Goal: Check status: Check status

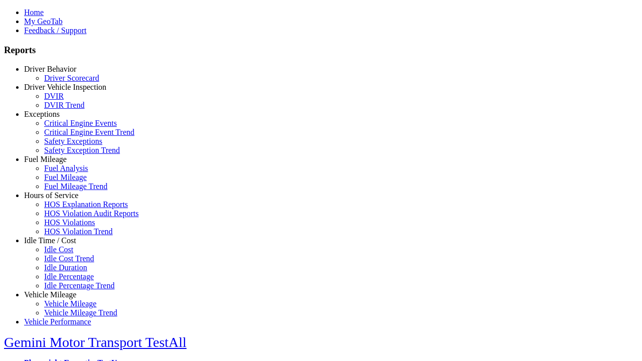
click at [58, 73] on link "Driver Behavior" at bounding box center [50, 69] width 52 height 9
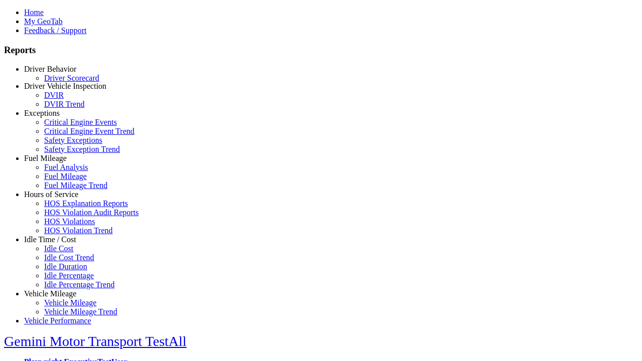
scroll to position [2, 0]
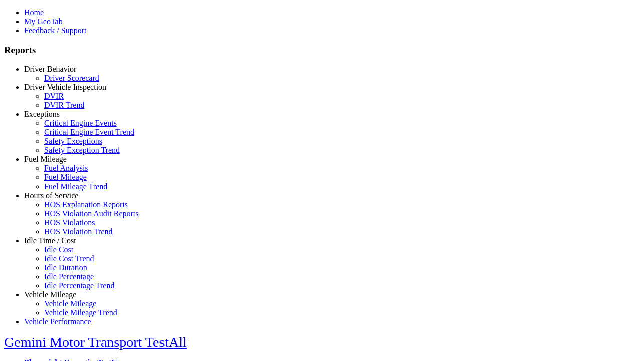
click at [65, 82] on link "Driver Scorecard" at bounding box center [71, 78] width 55 height 9
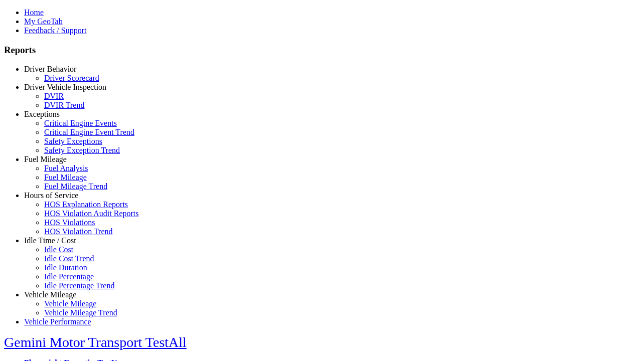
scroll to position [448, 0]
